Goal: Information Seeking & Learning: Find specific fact

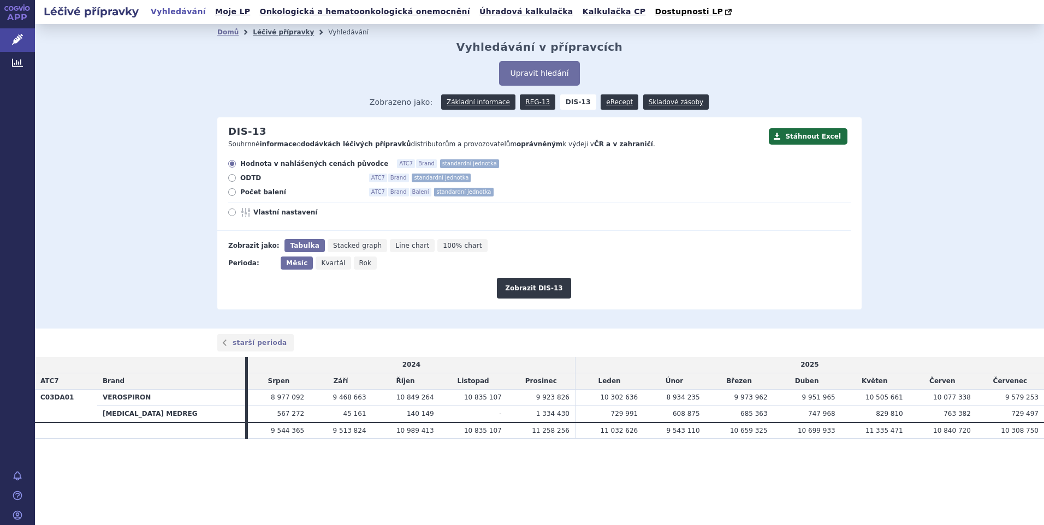
click at [282, 29] on link "Léčivé přípravky" at bounding box center [283, 32] width 61 height 8
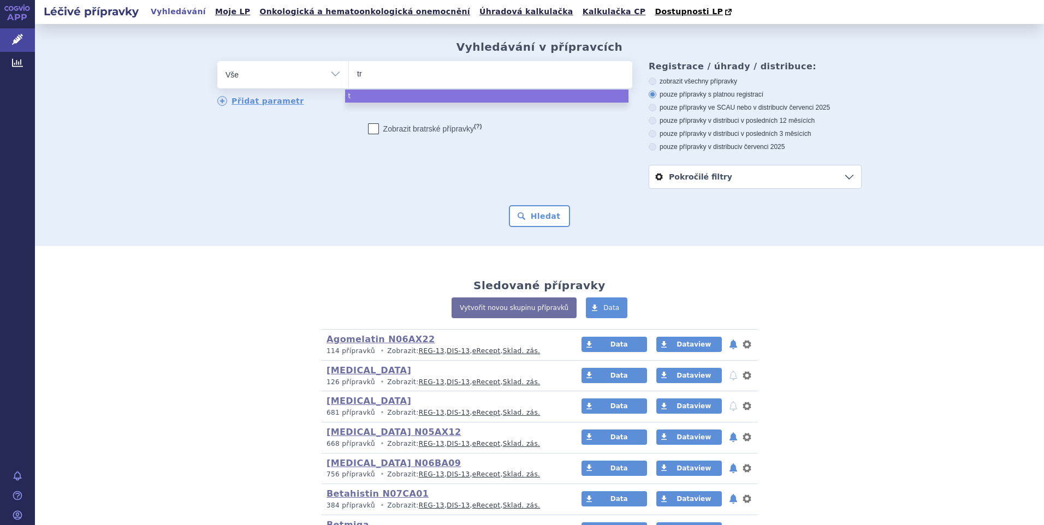
type input "tra"
type input "traz"
type input "trazd"
type input "traz"
type input "trazo"
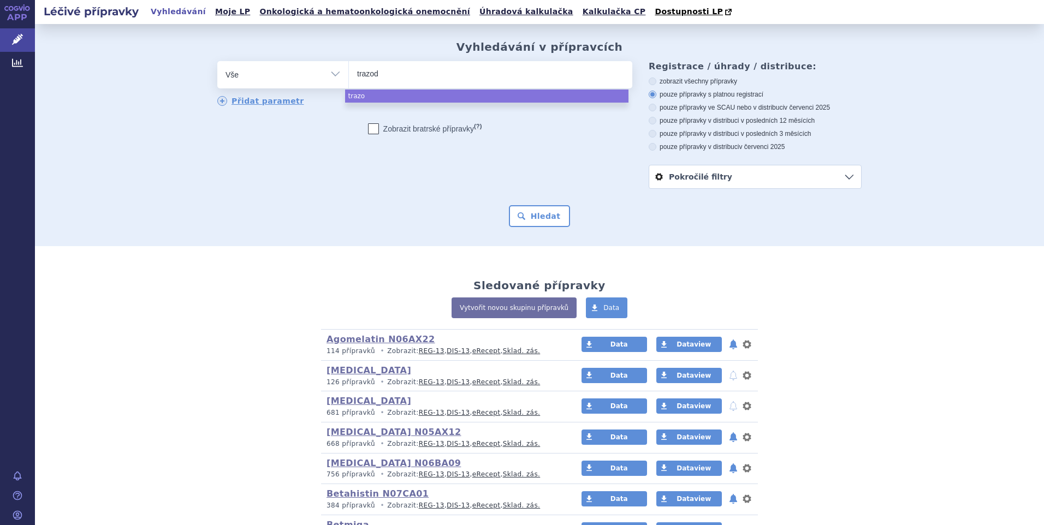
type input "trazodo"
type input "trazodone"
select select "trazodone"
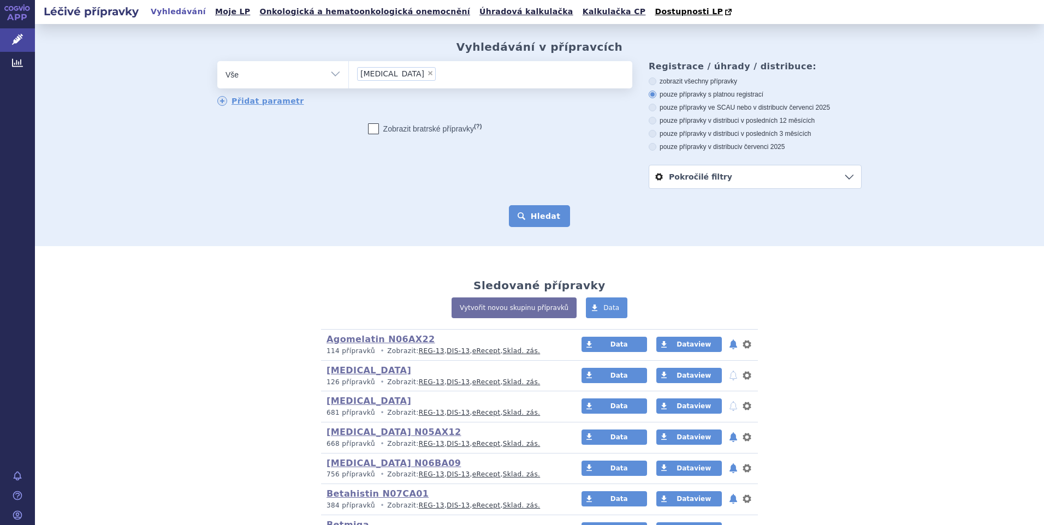
click at [530, 210] on button "Hledat" at bounding box center [540, 216] width 62 height 22
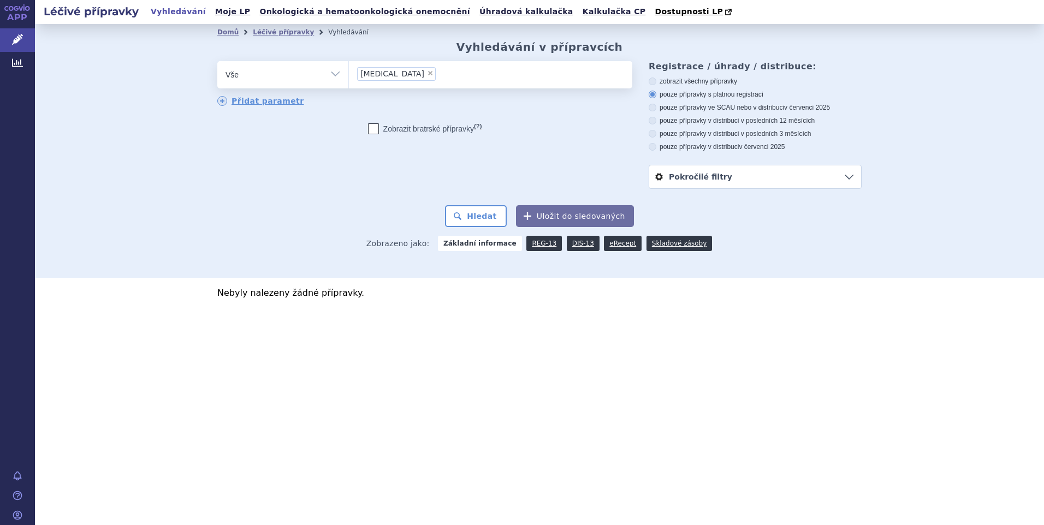
click at [427, 72] on span "×" at bounding box center [430, 73] width 7 height 7
click at [349, 72] on select "trazodone" at bounding box center [348, 74] width 1 height 27
select select
type input "tra"
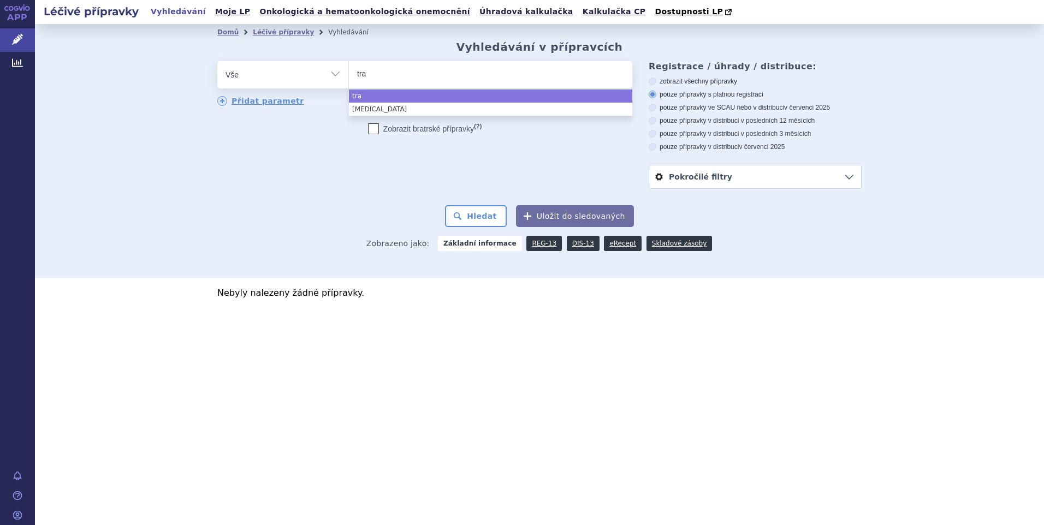
type input "traz"
type input "trazo"
type input "trazod"
select select "trazod"
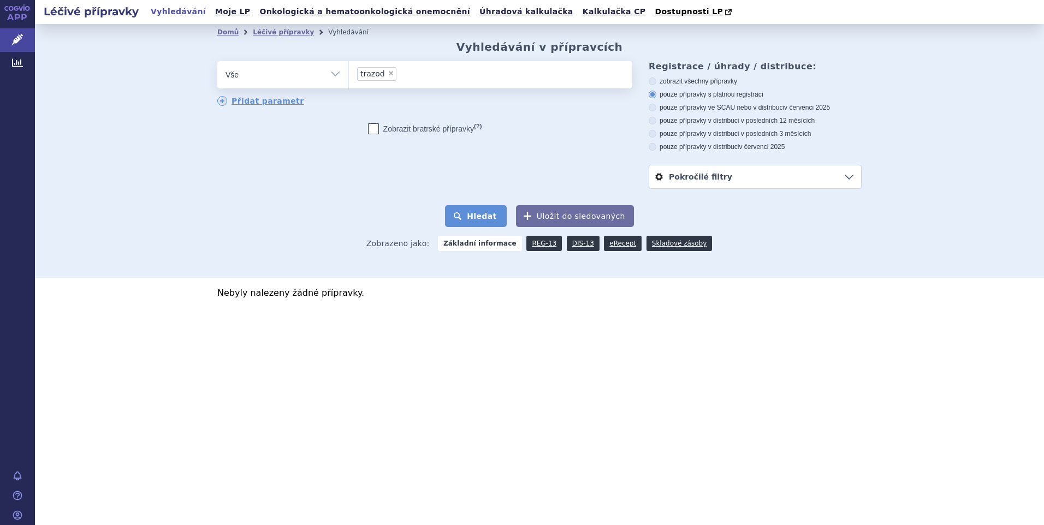
click at [482, 210] on button "Hledat" at bounding box center [476, 216] width 62 height 22
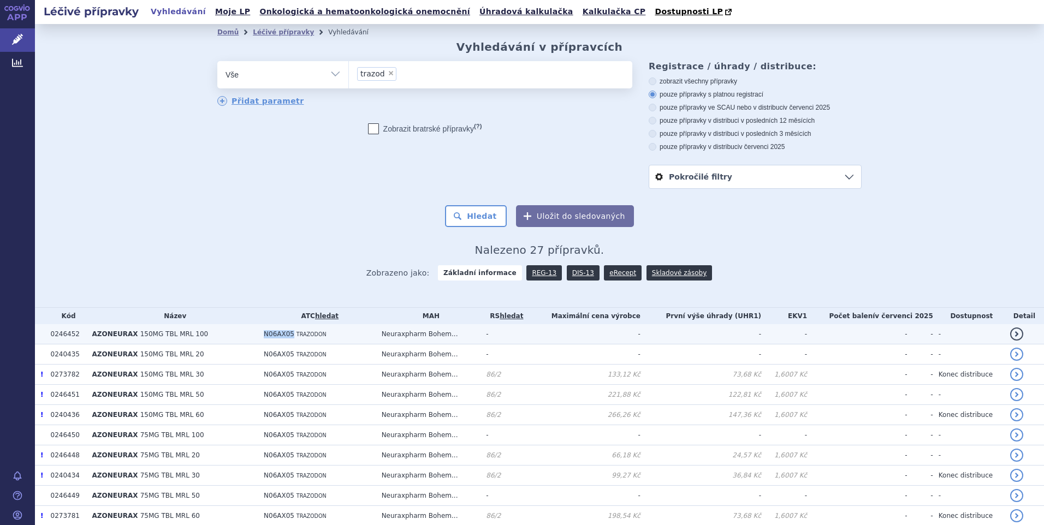
drag, startPoint x: 252, startPoint y: 337, endPoint x: 284, endPoint y: 335, distance: 31.8
click at [284, 335] on td "N06AX05 TRAZODON" at bounding box center [317, 334] width 118 height 20
copy span "N06AX05"
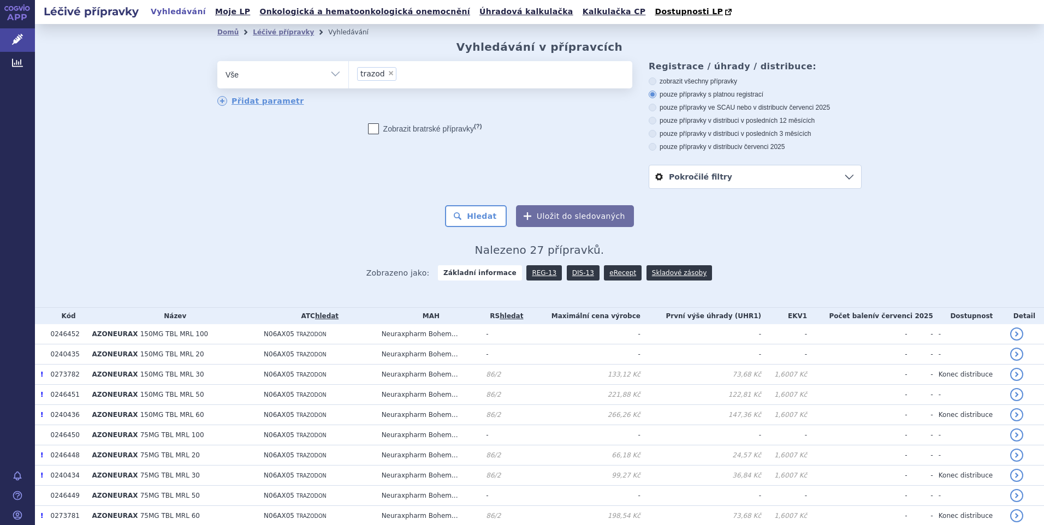
click at [388, 74] on span "×" at bounding box center [391, 73] width 7 height 7
click at [349, 74] on select "trazod" at bounding box center [348, 74] width 1 height 27
select select
type input "N06AX05"
select select "N06AX05"
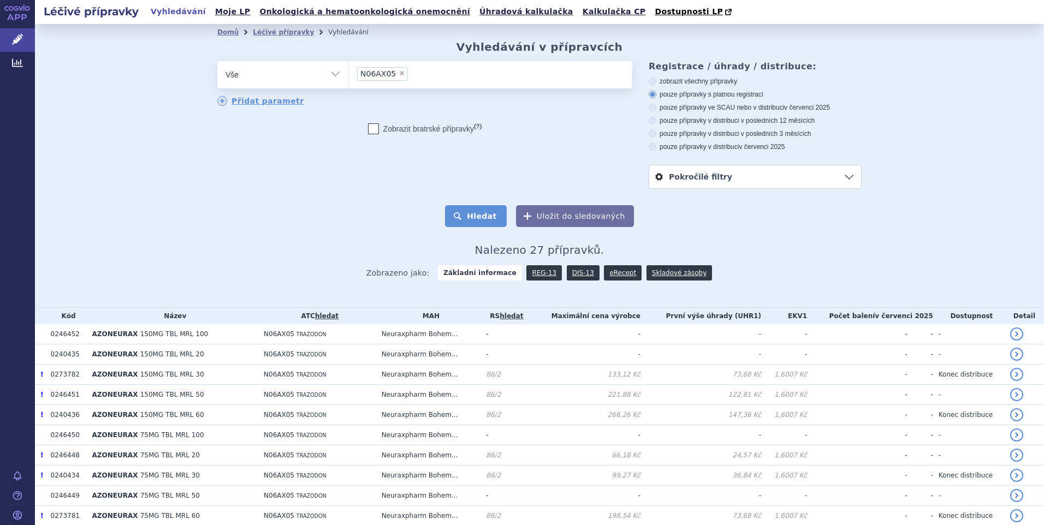
click at [485, 216] on button "Hledat" at bounding box center [476, 216] width 62 height 22
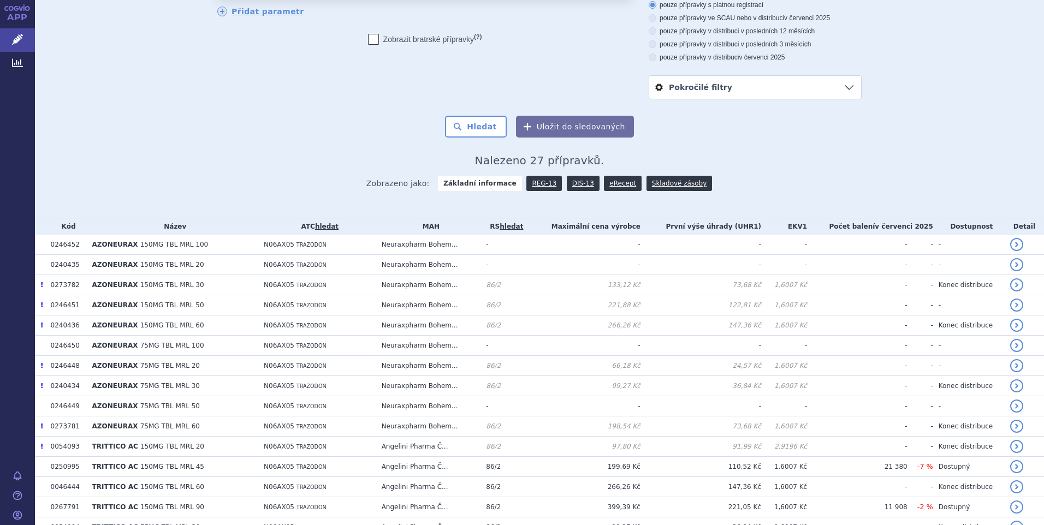
scroll to position [109, 0]
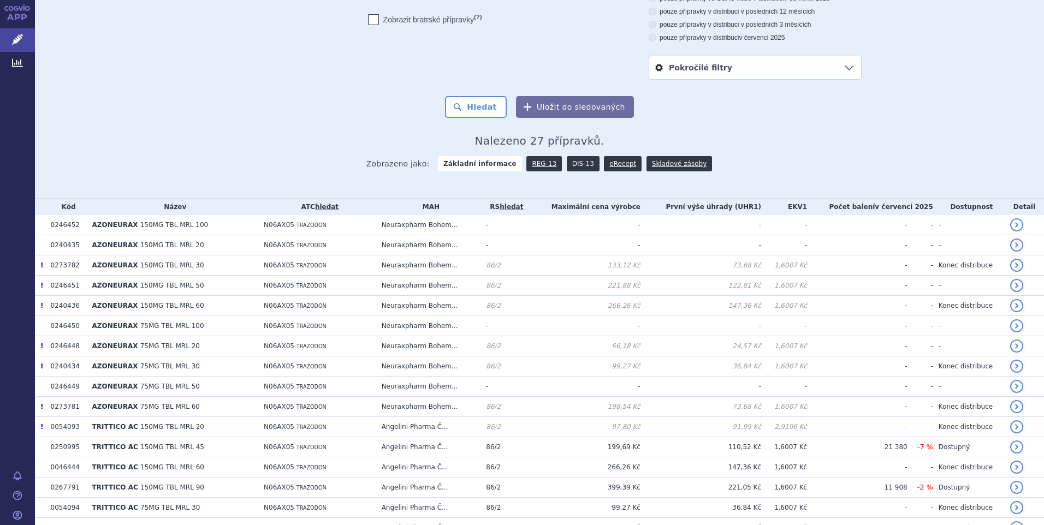
click at [576, 162] on link "DIS-13" at bounding box center [583, 163] width 33 height 15
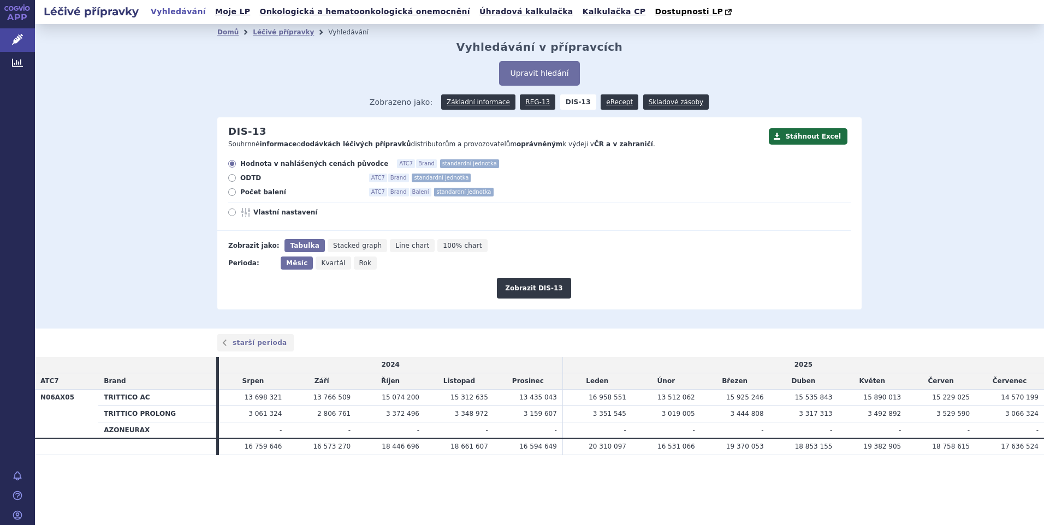
drag, startPoint x: 232, startPoint y: 193, endPoint x: 250, endPoint y: 201, distance: 19.8
click at [232, 193] on icon at bounding box center [232, 192] width 8 height 8
click at [232, 193] on input "Počet balení ATC7 Brand Balení standardní jednotka" at bounding box center [232, 193] width 7 height 7
radio input "true"
click at [532, 291] on button "Zobrazit DIS-13" at bounding box center [534, 288] width 74 height 21
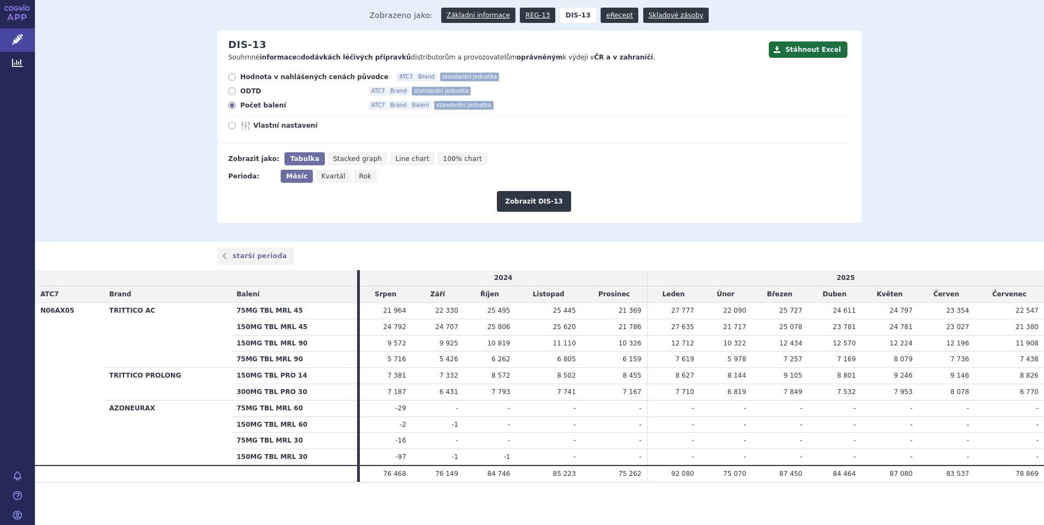
scroll to position [88, 0]
